Goal: Task Accomplishment & Management: Use online tool/utility

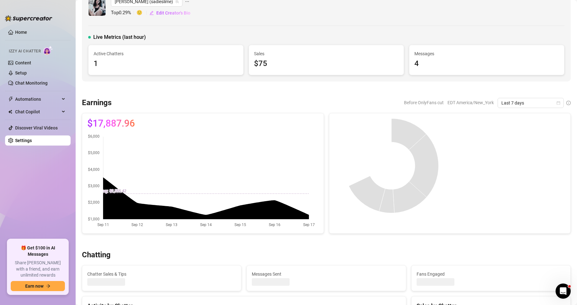
scroll to position [14, 0]
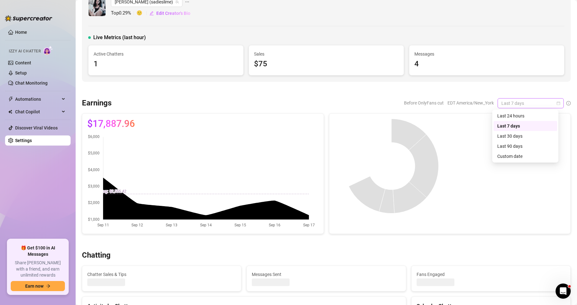
click at [550, 102] on span "Last 7 days" at bounding box center [531, 102] width 59 height 9
click at [517, 158] on div "Custom date" at bounding box center [526, 156] width 56 height 7
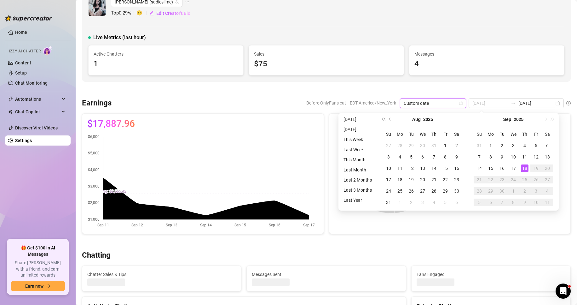
type input "[DATE]"
click at [525, 168] on div "18" at bounding box center [525, 168] width 8 height 8
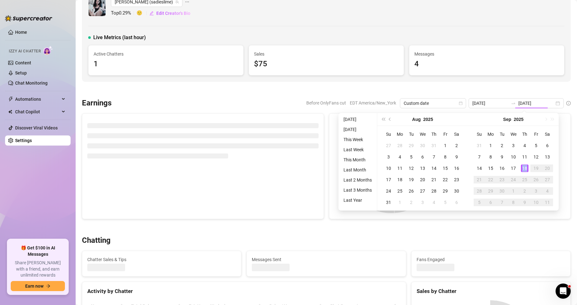
type input "[DATE]"
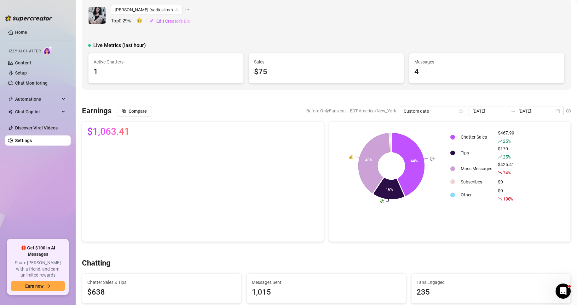
scroll to position [0, 0]
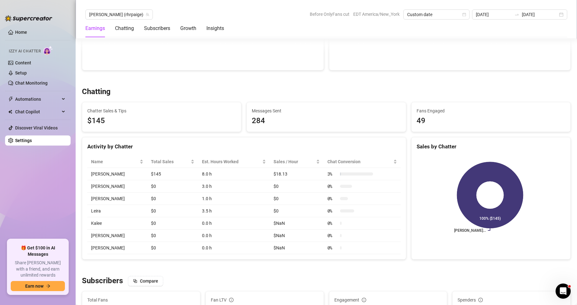
scroll to position [178, 0]
click at [27, 70] on link "Setup" at bounding box center [21, 72] width 12 height 5
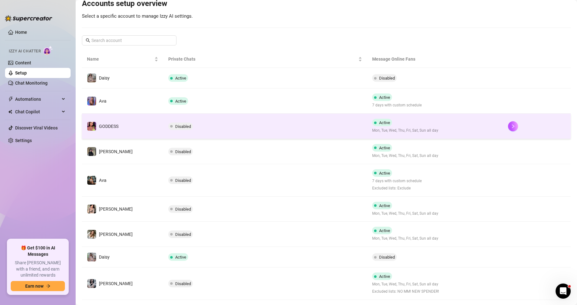
scroll to position [71, 0]
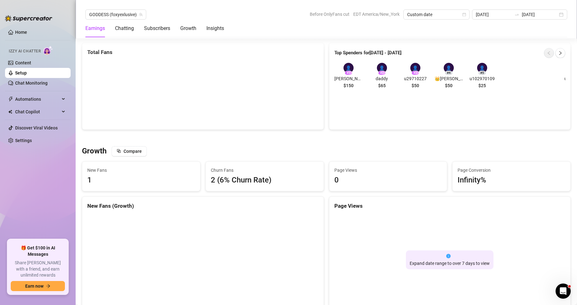
scroll to position [370, 0]
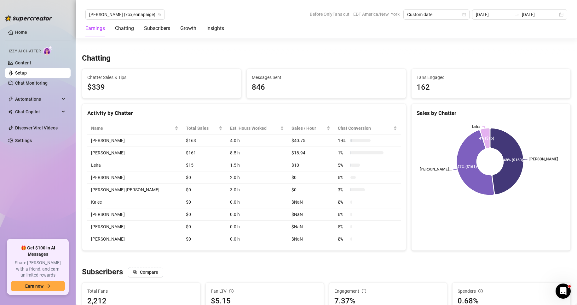
scroll to position [210, 0]
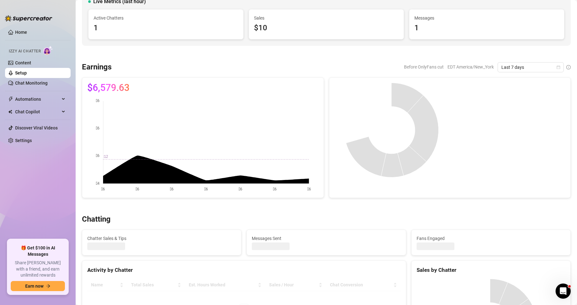
scroll to position [48, 0]
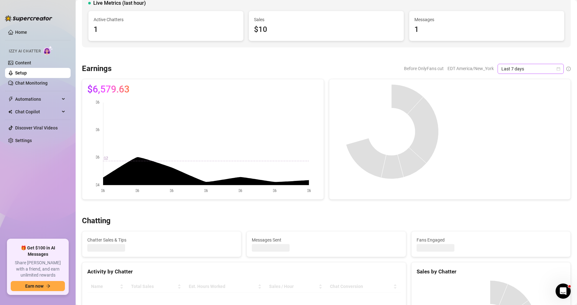
click at [557, 68] on icon "calendar" at bounding box center [559, 69] width 4 height 4
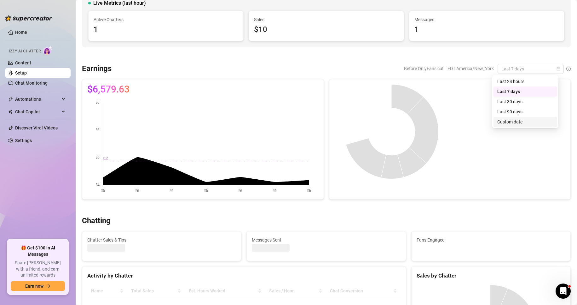
click at [516, 123] on div "Custom date" at bounding box center [526, 121] width 56 height 7
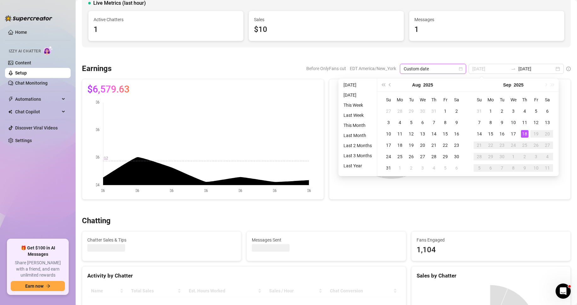
type input "[DATE]"
click at [525, 134] on div "18" at bounding box center [525, 134] width 8 height 8
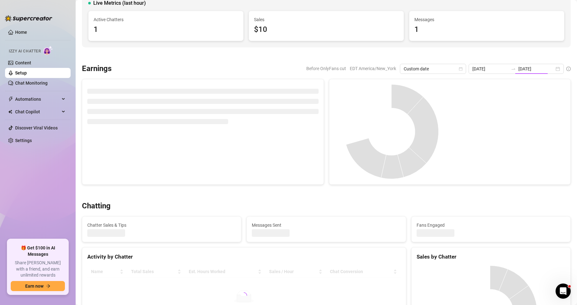
type input "[DATE]"
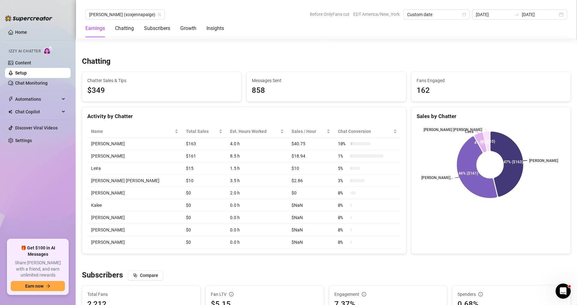
scroll to position [208, 0]
